Goal: Find specific page/section: Find specific page/section

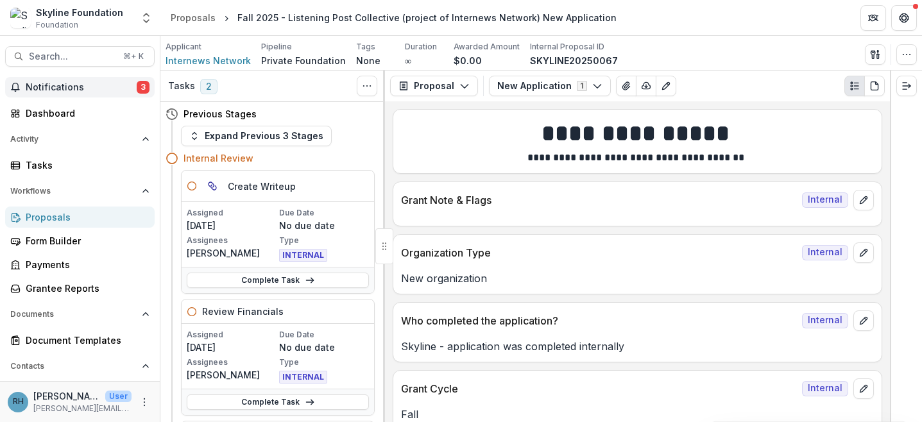
click at [87, 90] on span "Notifications" at bounding box center [81, 87] width 111 height 11
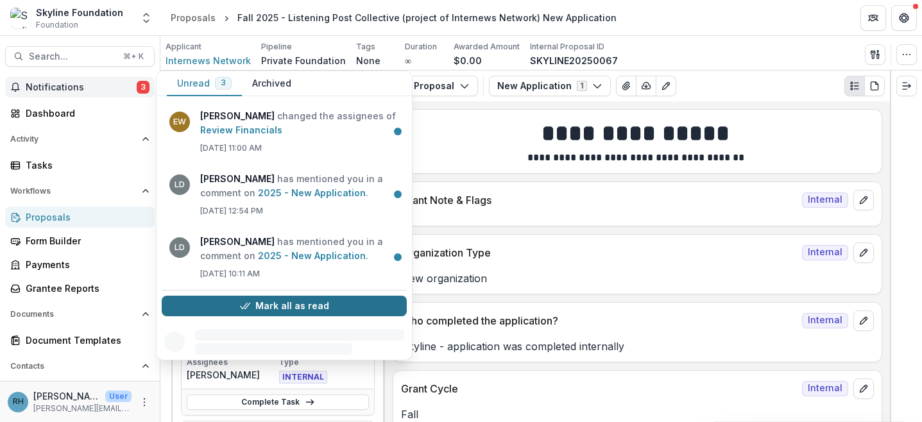
click at [223, 306] on button "Mark all as read" at bounding box center [284, 306] width 245 height 21
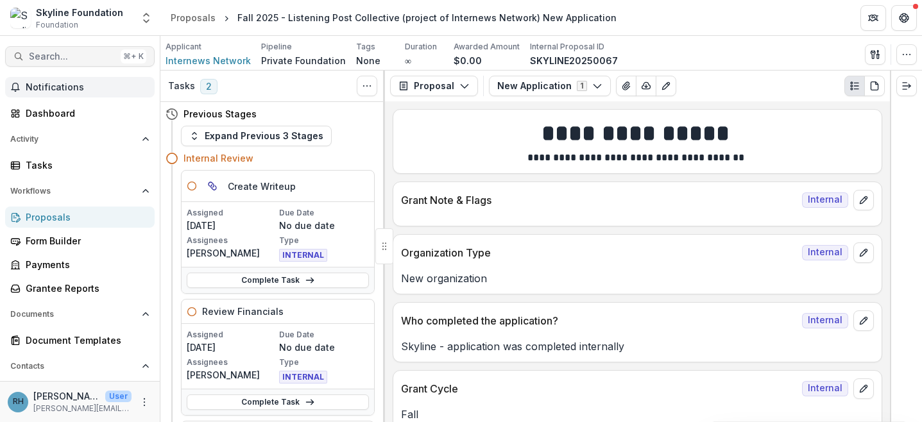
click at [79, 54] on span "Search..." at bounding box center [72, 56] width 87 height 11
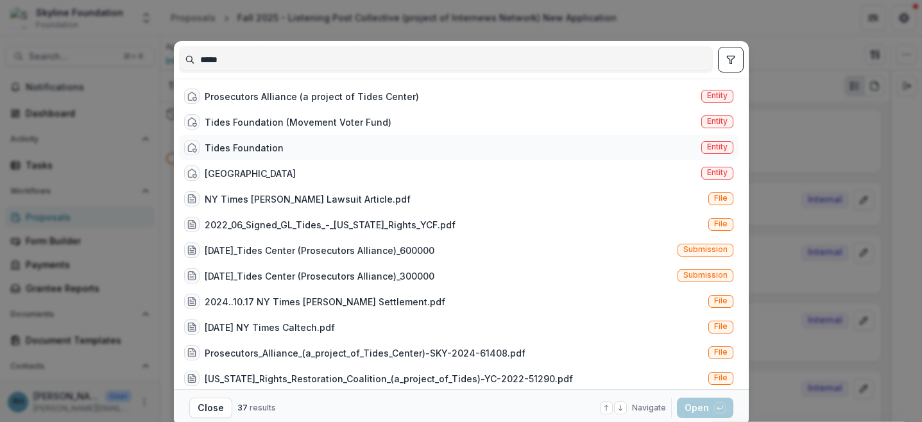
type input "*****"
click at [279, 145] on div "Tides Foundation Entity" at bounding box center [459, 148] width 560 height 26
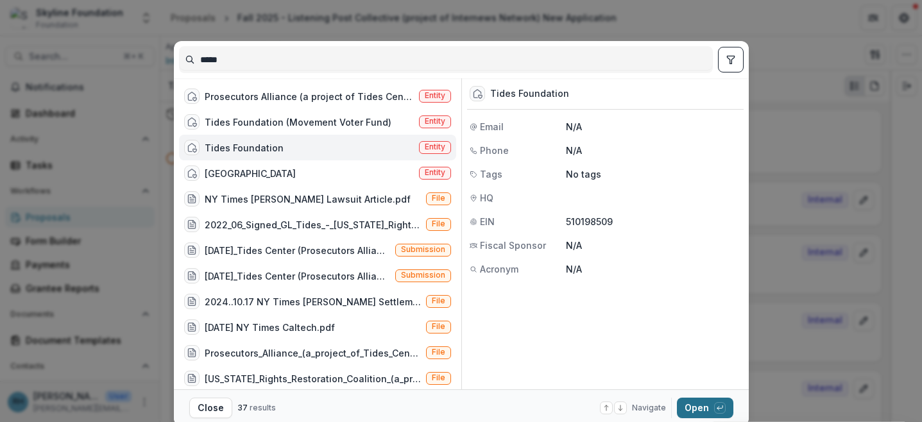
click at [697, 408] on button "Open with enter key" at bounding box center [705, 408] width 56 height 21
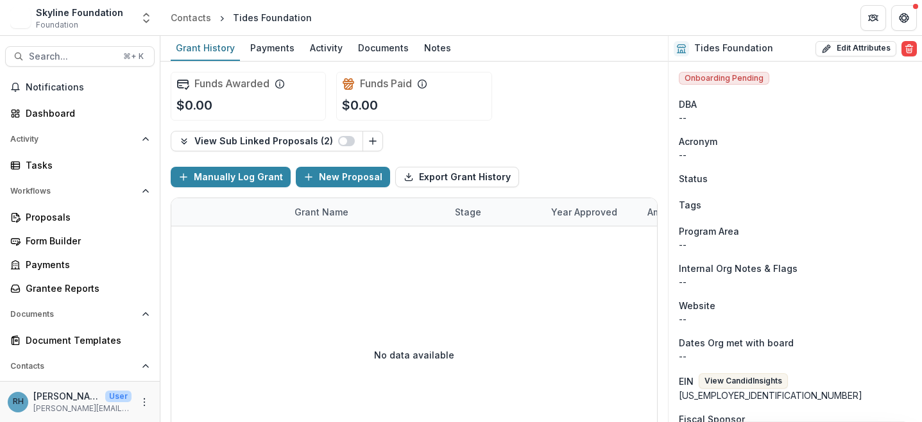
scroll to position [35, 0]
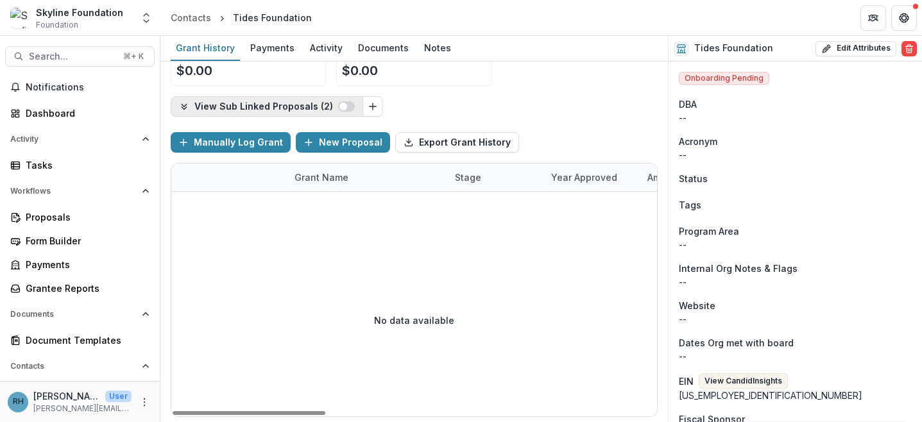
click at [184, 101] on icon "button" at bounding box center [184, 106] width 10 height 10
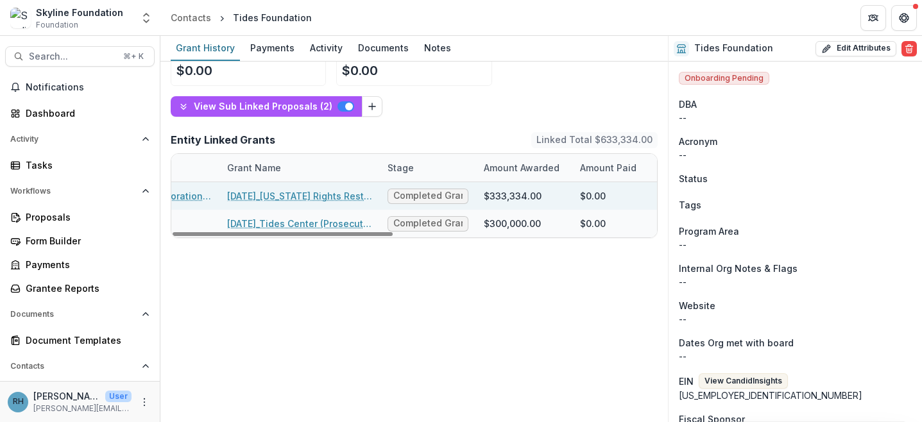
scroll to position [0, 0]
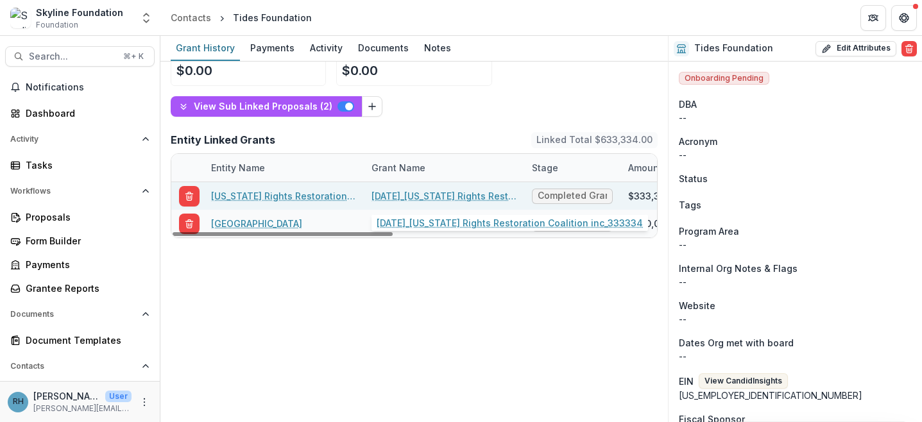
click at [440, 192] on link "[DATE]_[US_STATE] Rights Restoration Coalition inc_333334" at bounding box center [444, 195] width 145 height 13
